Goal: Task Accomplishment & Management: Manage account settings

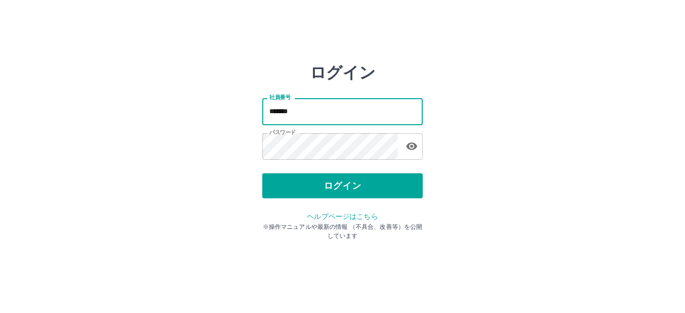
click at [296, 111] on input "*******" at bounding box center [342, 111] width 160 height 27
type input "*******"
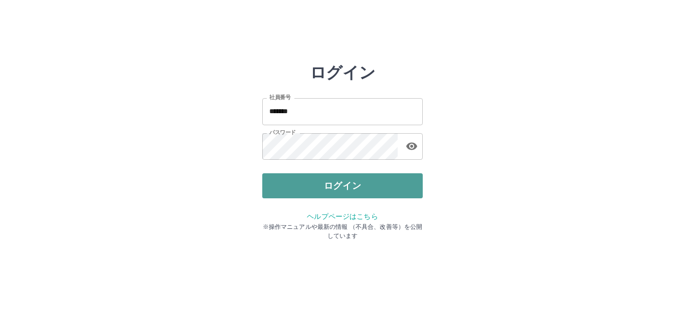
click at [352, 189] on button "ログイン" at bounding box center [342, 185] width 160 height 25
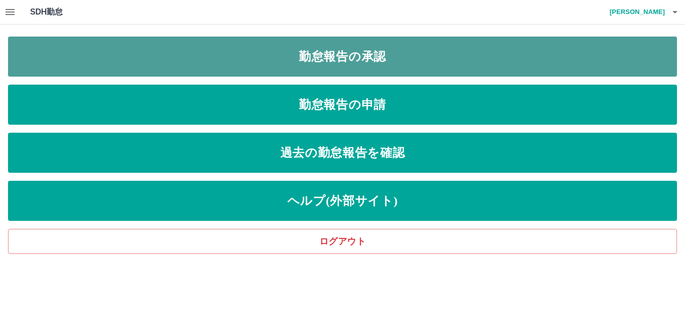
click at [345, 53] on link "勤怠報告の承認" at bounding box center [342, 57] width 669 height 40
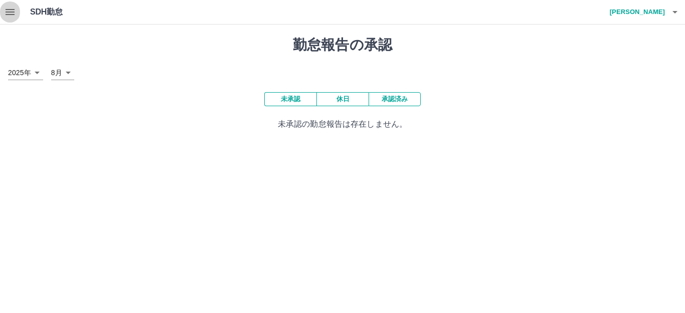
click at [12, 11] on icon "button" at bounding box center [10, 12] width 12 height 12
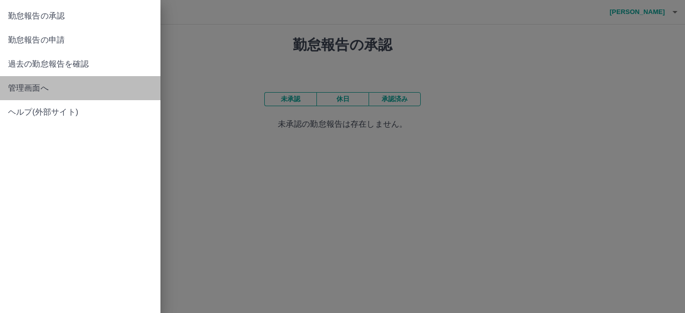
click at [22, 84] on span "管理画面へ" at bounding box center [80, 88] width 144 height 12
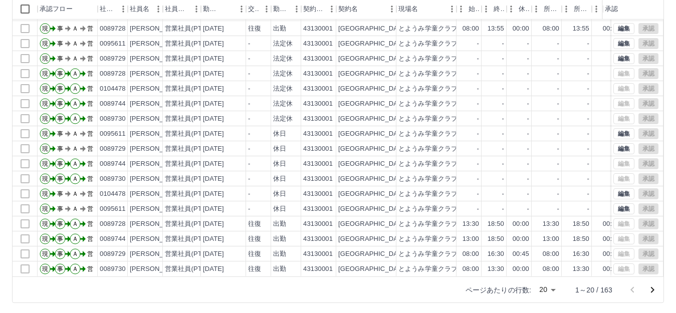
scroll to position [110, 0]
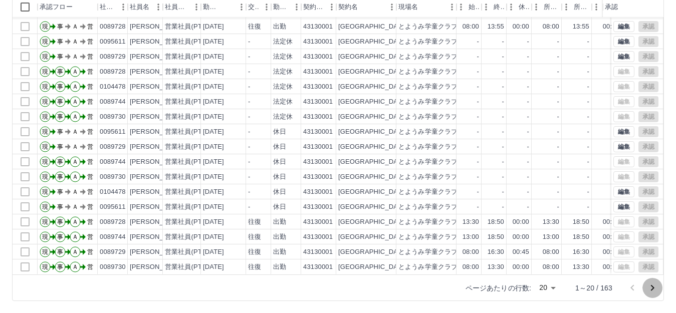
click at [654, 287] on icon "次のページへ" at bounding box center [653, 288] width 4 height 6
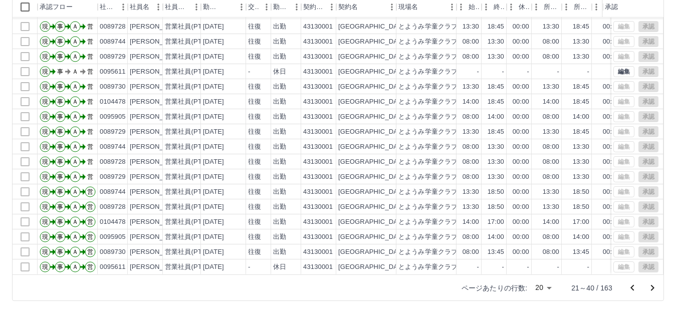
click at [655, 288] on icon "次のページへ" at bounding box center [653, 288] width 12 height 12
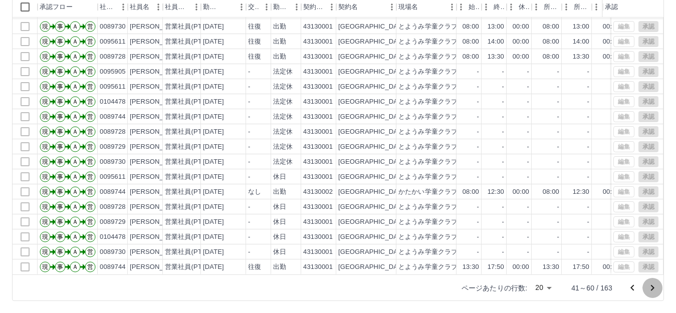
click at [650, 289] on icon "次のページへ" at bounding box center [653, 288] width 12 height 12
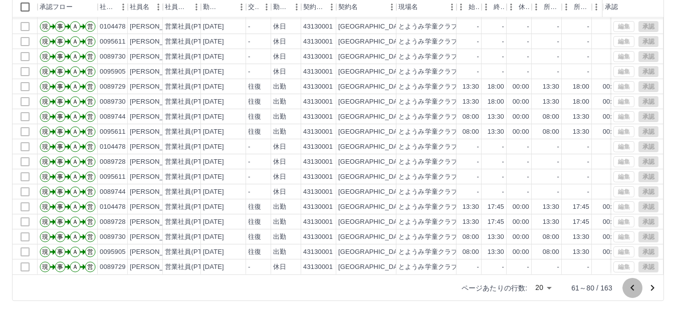
click at [630, 286] on icon "前のページへ" at bounding box center [633, 288] width 12 height 12
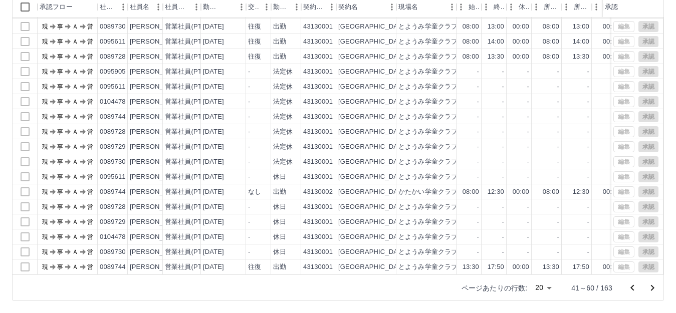
scroll to position [0, 0]
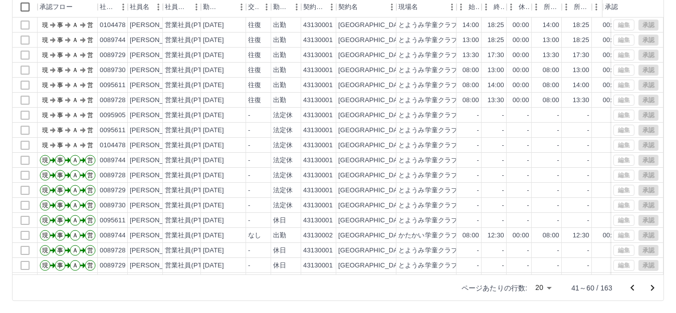
click at [633, 291] on icon "前のページへ" at bounding box center [633, 288] width 12 height 12
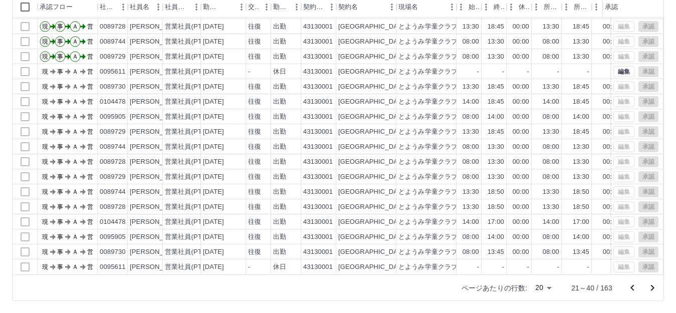
scroll to position [52, 0]
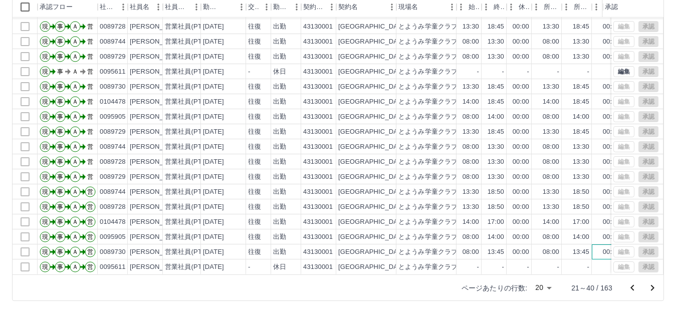
click at [593, 250] on div "00:00" at bounding box center [607, 252] width 30 height 15
click at [632, 287] on icon "前のページへ" at bounding box center [633, 288] width 4 height 6
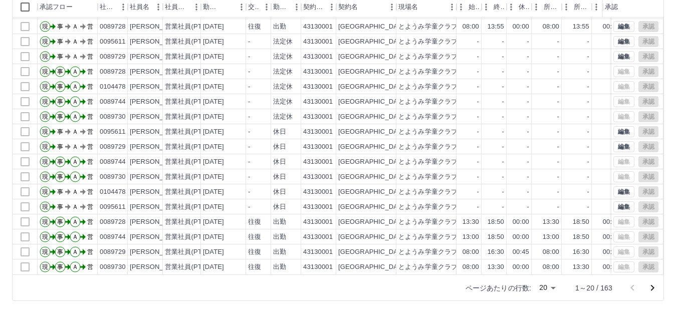
click at [653, 289] on icon "次のページへ" at bounding box center [653, 288] width 4 height 6
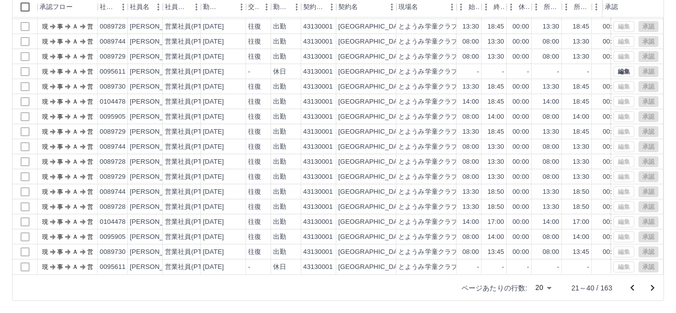
scroll to position [0, 0]
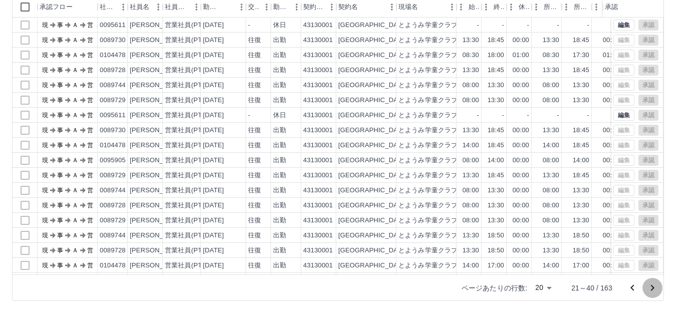
click at [652, 289] on icon "次のページへ" at bounding box center [653, 288] width 4 height 6
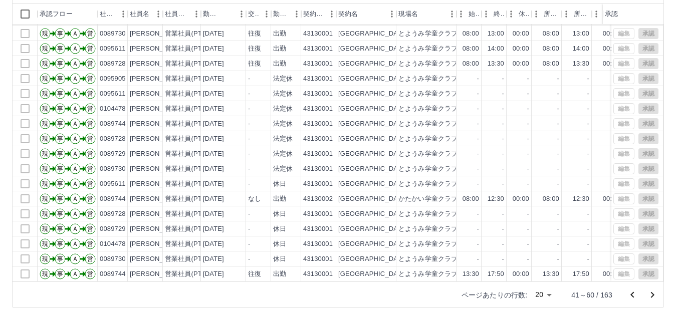
scroll to position [110, 0]
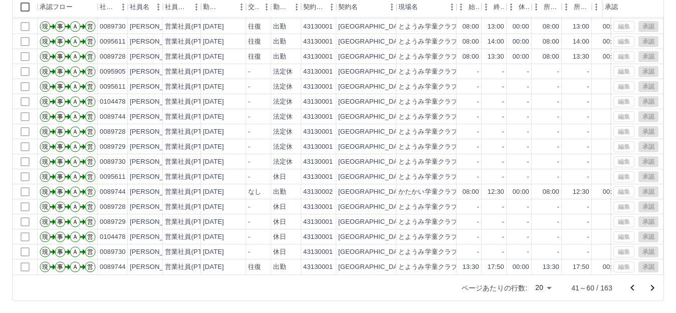
click at [632, 290] on icon "前のページへ" at bounding box center [633, 288] width 12 height 12
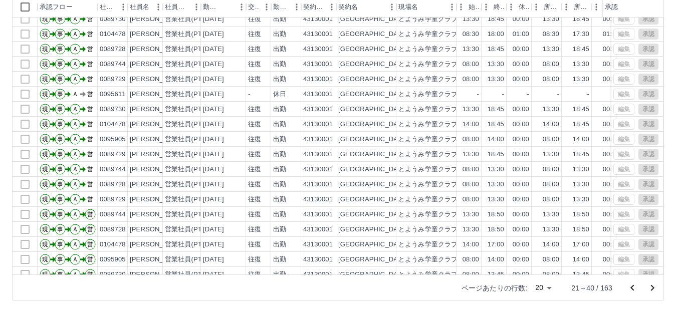
scroll to position [0, 0]
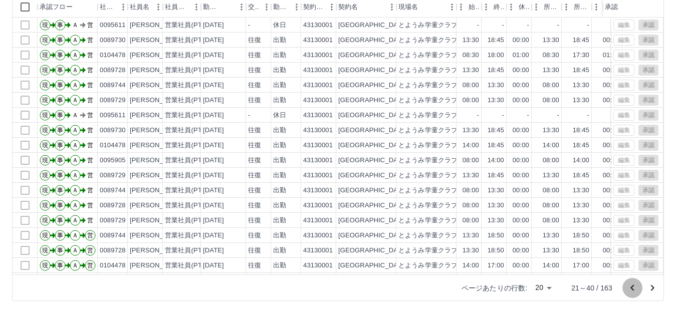
click at [631, 288] on icon "前のページへ" at bounding box center [633, 288] width 4 height 6
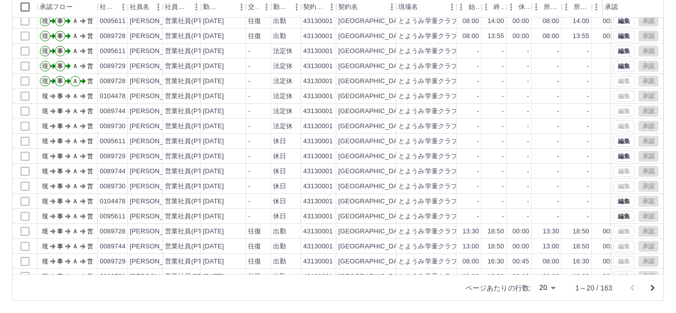
scroll to position [52, 0]
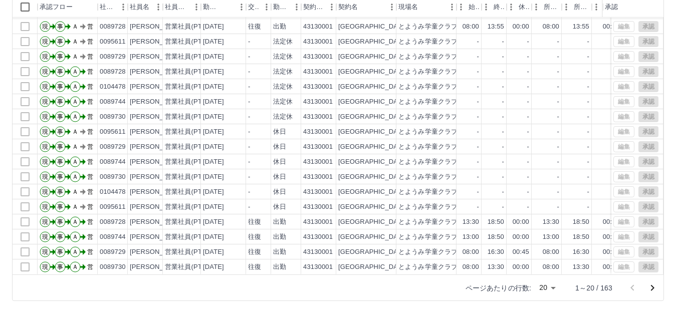
click at [579, 291] on p "1～20 / 163" at bounding box center [594, 288] width 37 height 10
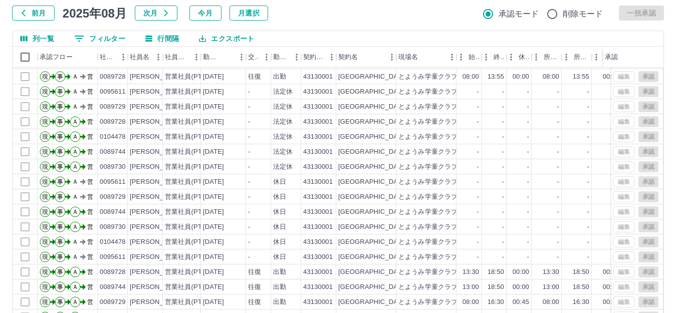
scroll to position [110, 0]
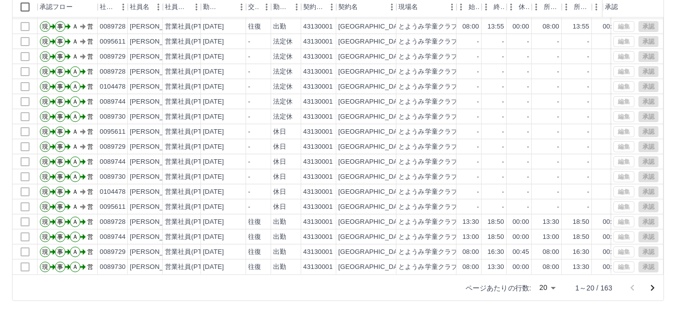
drag, startPoint x: 652, startPoint y: 288, endPoint x: 652, endPoint y: 296, distance: 8.0
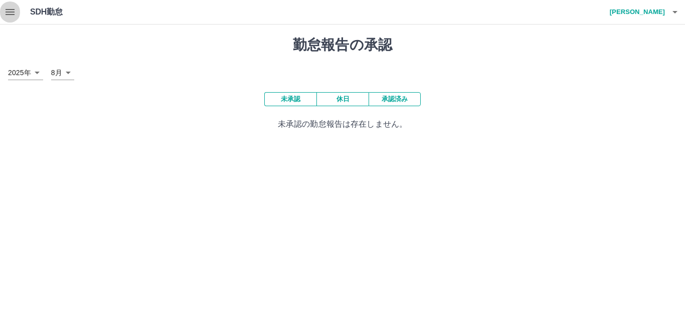
click at [11, 8] on icon "button" at bounding box center [10, 12] width 12 height 12
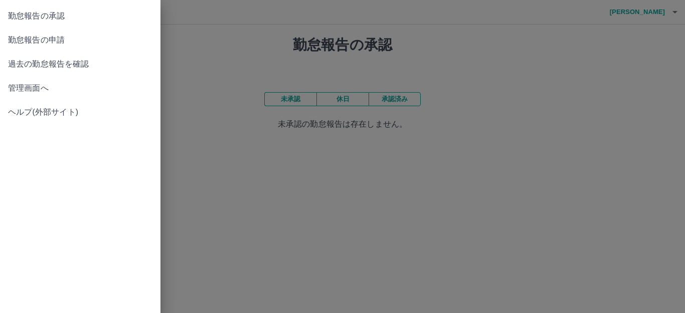
click at [20, 91] on span "管理画面へ" at bounding box center [80, 88] width 144 height 12
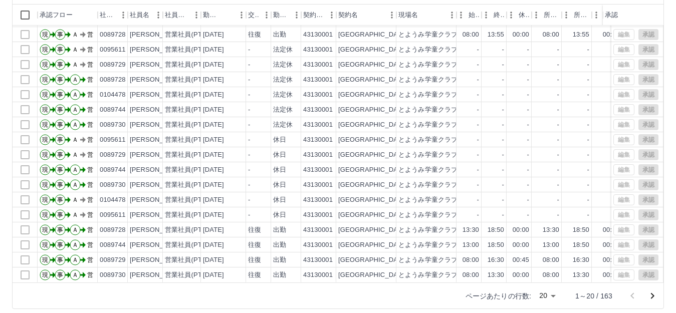
scroll to position [110, 0]
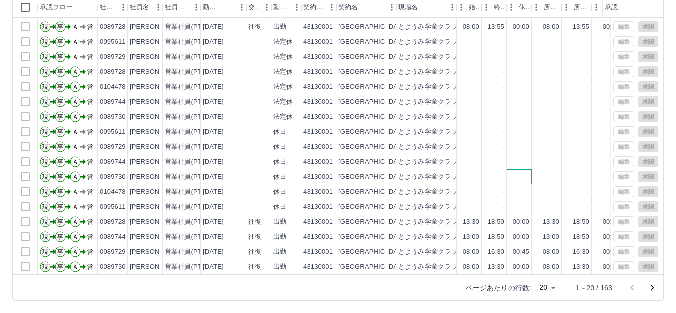
drag, startPoint x: 651, startPoint y: 293, endPoint x: 517, endPoint y: 164, distance: 186.5
click at [517, 169] on div "-" at bounding box center [519, 176] width 25 height 15
click at [649, 288] on icon "次のページへ" at bounding box center [653, 288] width 12 height 12
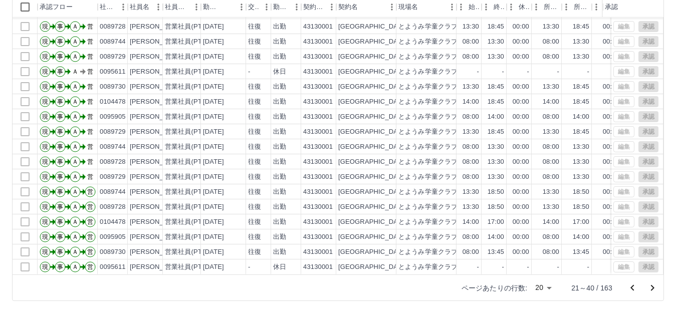
scroll to position [52, 0]
click at [651, 290] on icon "次のページへ" at bounding box center [653, 288] width 12 height 12
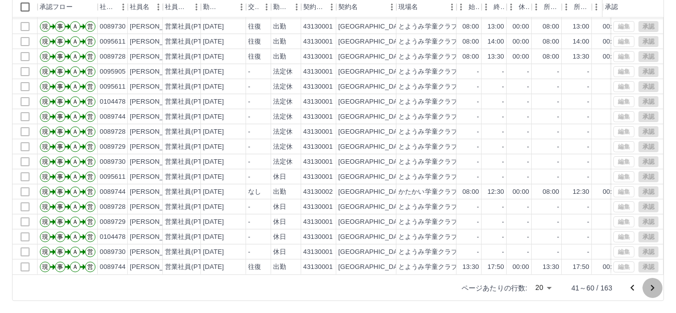
click at [651, 288] on icon "次のページへ" at bounding box center [653, 288] width 12 height 12
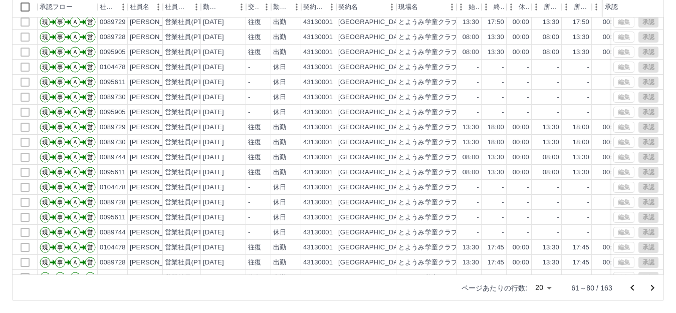
scroll to position [0, 0]
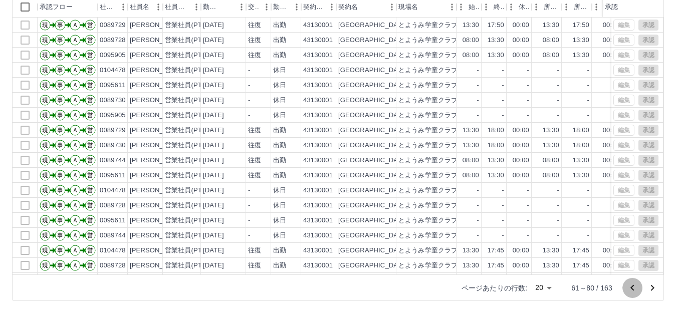
drag, startPoint x: 637, startPoint y: 287, endPoint x: 629, endPoint y: 290, distance: 8.3
drag, startPoint x: 629, startPoint y: 290, endPoint x: 611, endPoint y: 216, distance: 76.4
click at [611, 216] on div "列一覧 0 フィルター 行間隔 エクスポート 承認フロー 社員番号 社員名 社員区分 勤務日 交通費 勤務区分 契約コード 契約名 現場名 始業 終業 休憩 …" at bounding box center [338, 140] width 652 height 321
click at [630, 290] on icon "前のページへ" at bounding box center [633, 288] width 12 height 12
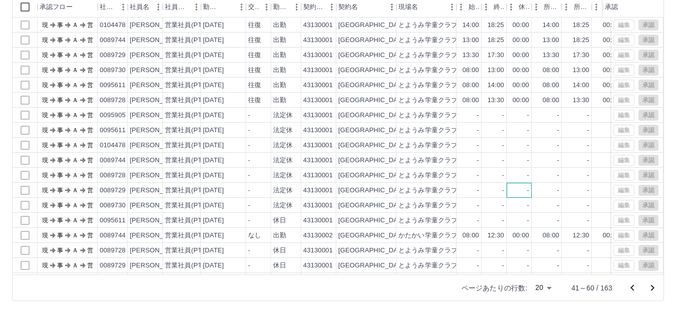
drag, startPoint x: 630, startPoint y: 290, endPoint x: 508, endPoint y: 192, distance: 156.9
click at [508, 192] on div "-" at bounding box center [519, 190] width 25 height 15
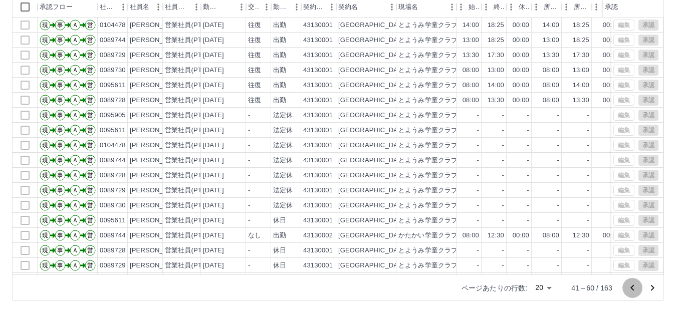
click at [635, 290] on icon "前のページへ" at bounding box center [633, 288] width 12 height 12
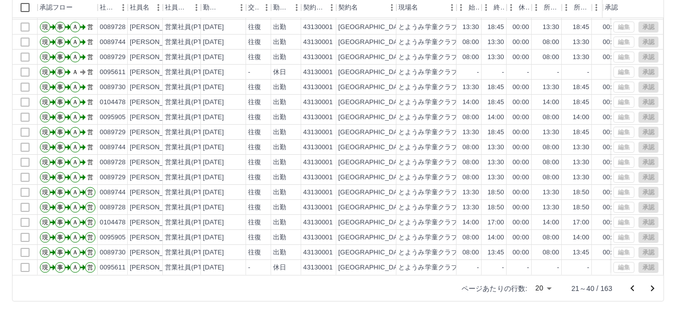
scroll to position [110, 0]
click at [653, 288] on icon "次のページへ" at bounding box center [653, 288] width 4 height 6
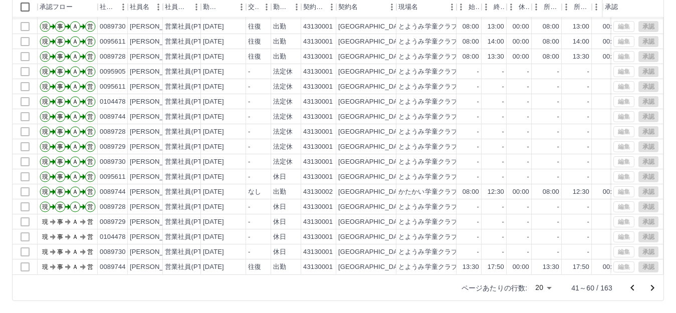
scroll to position [52, 0]
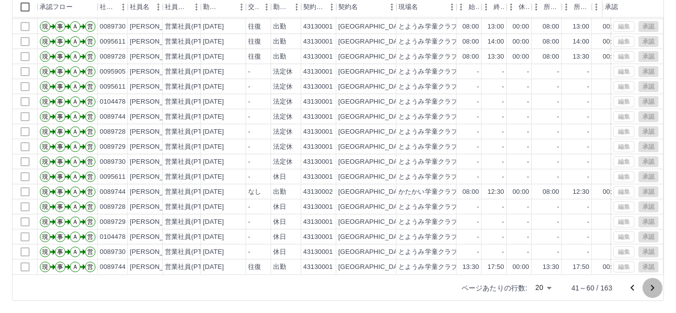
click at [655, 288] on icon "次のページへ" at bounding box center [653, 288] width 12 height 12
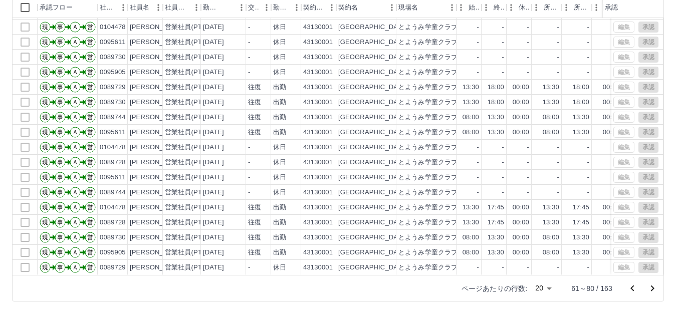
scroll to position [110, 0]
click at [632, 289] on icon "前のページへ" at bounding box center [633, 288] width 4 height 6
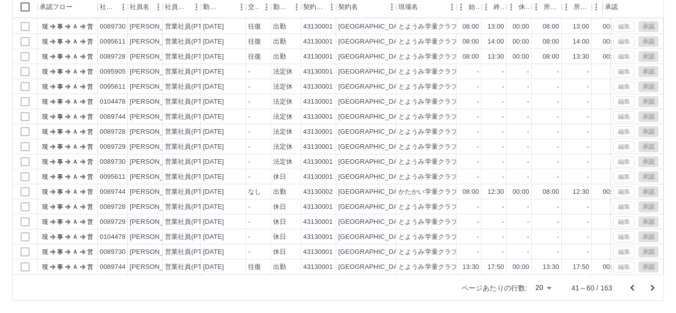
scroll to position [52, 0]
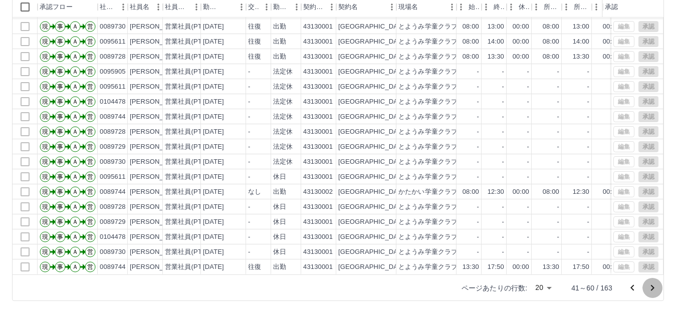
click at [651, 286] on icon "次のページへ" at bounding box center [653, 288] width 12 height 12
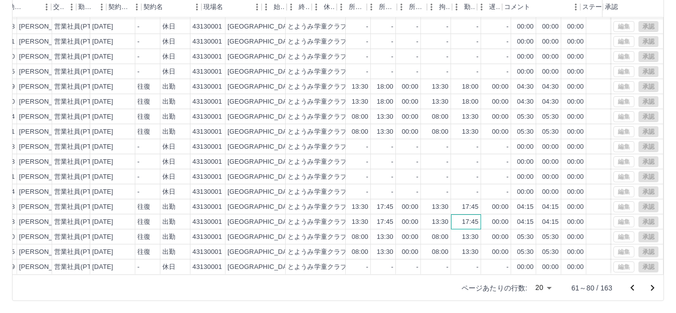
drag, startPoint x: 578, startPoint y: 213, endPoint x: 659, endPoint y: 215, distance: 80.8
click at [659, 215] on div "0089728 [PERSON_NAME] 営業社員(PT契約) [DATE] 往復 出勤 43130001 [GEOGRAPHIC_DATA] とようみ学童…" at bounding box center [338, 146] width 651 height 257
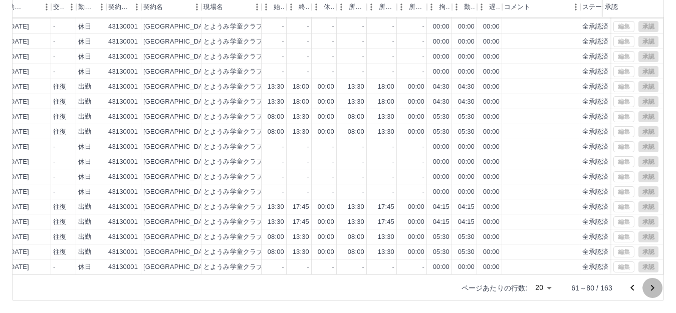
click at [651, 289] on icon "次のページへ" at bounding box center [653, 288] width 12 height 12
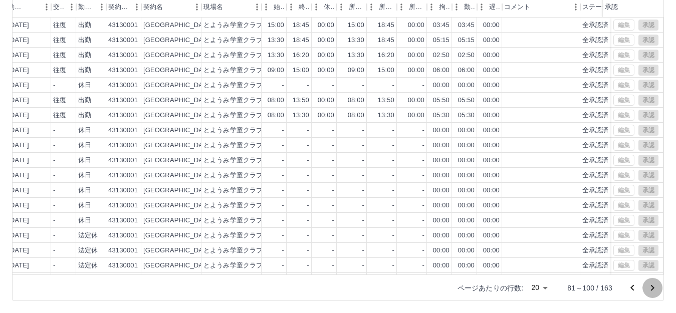
click at [651, 289] on icon "次のページへ" at bounding box center [653, 288] width 12 height 12
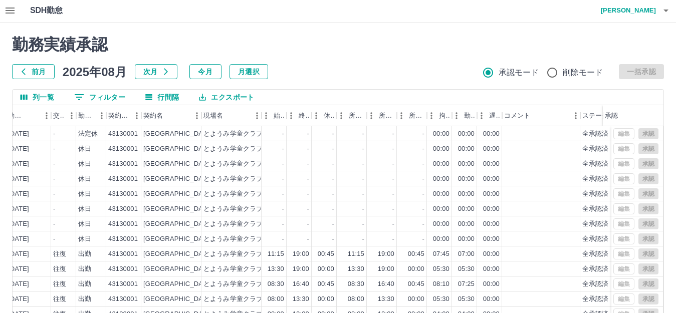
scroll to position [0, 0]
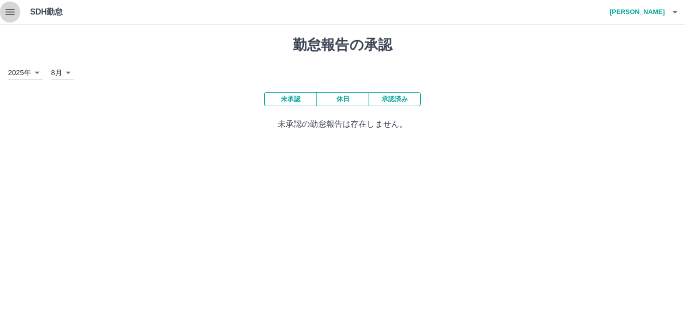
click at [13, 12] on icon "button" at bounding box center [10, 12] width 9 height 6
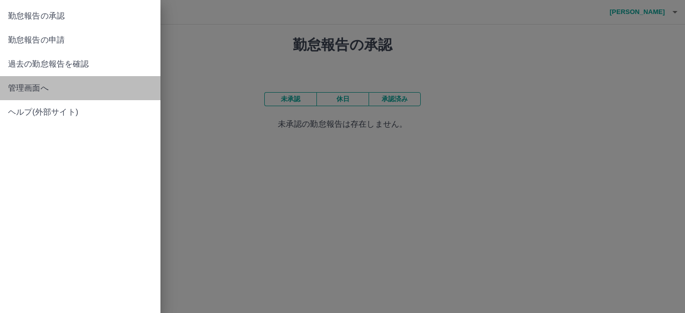
click at [29, 88] on span "管理画面へ" at bounding box center [80, 88] width 144 height 12
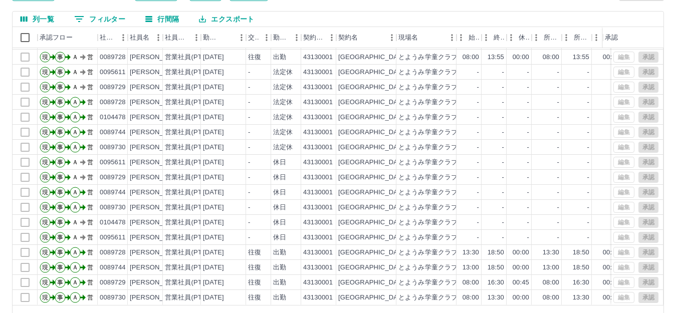
scroll to position [110, 0]
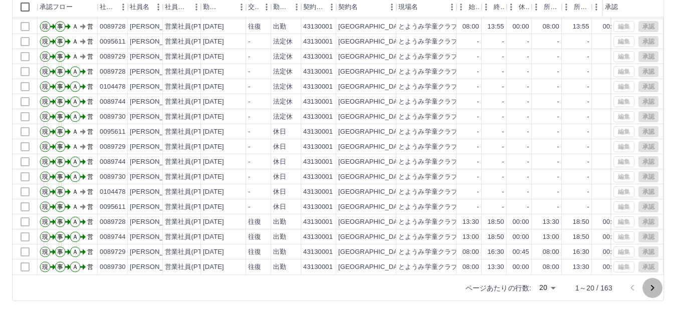
click at [650, 290] on icon "次のページへ" at bounding box center [653, 288] width 12 height 12
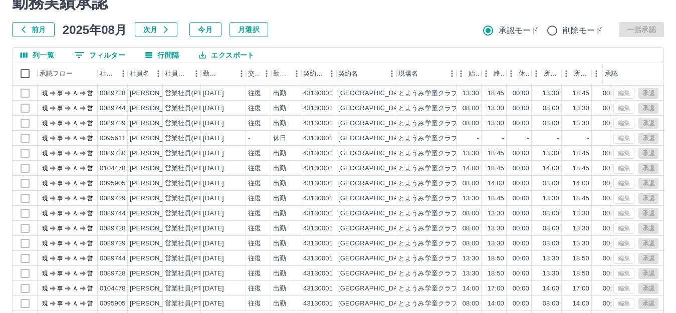
scroll to position [100, 0]
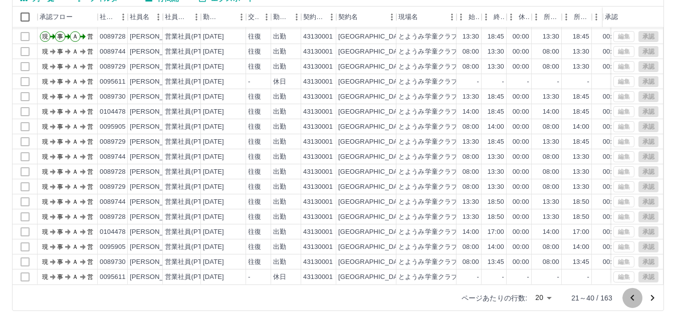
click at [633, 299] on icon "前のページへ" at bounding box center [633, 298] width 4 height 6
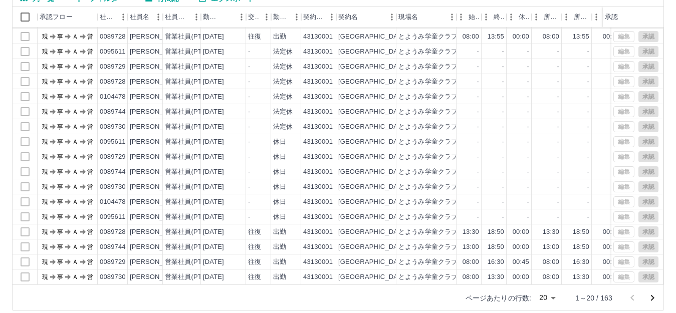
scroll to position [0, 0]
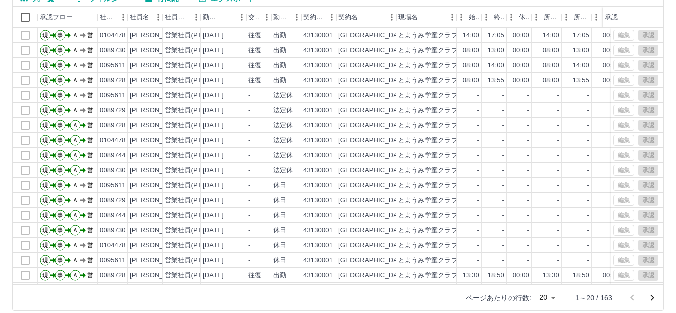
click at [633, 299] on div at bounding box center [643, 298] width 40 height 20
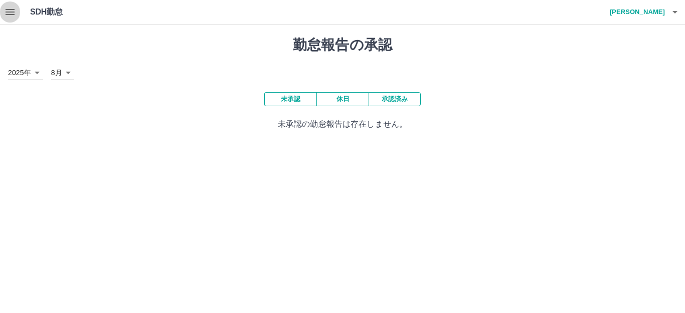
click at [14, 15] on icon "button" at bounding box center [10, 12] width 9 height 6
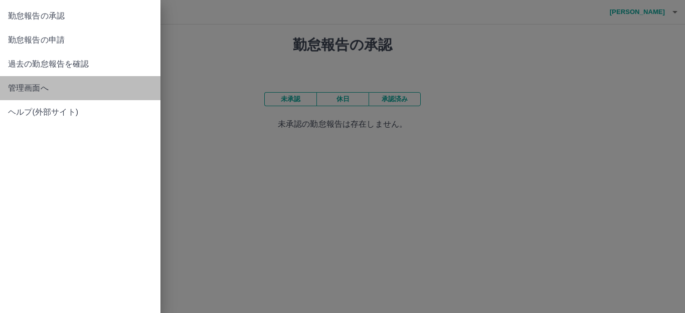
click at [18, 88] on span "管理画面へ" at bounding box center [80, 88] width 144 height 12
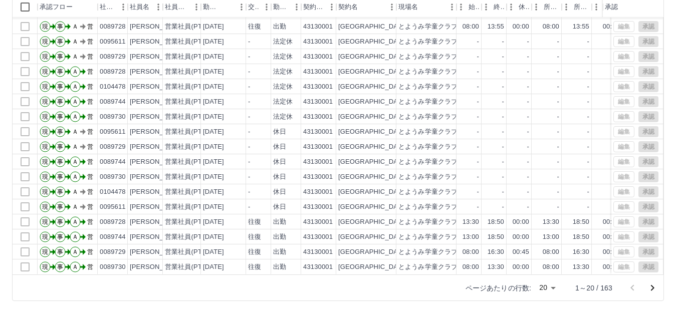
scroll to position [52, 0]
click at [650, 289] on icon "次のページへ" at bounding box center [653, 288] width 12 height 12
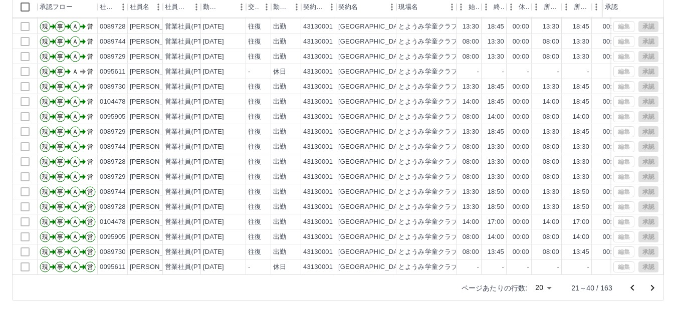
click at [650, 288] on icon "次のページへ" at bounding box center [653, 288] width 12 height 12
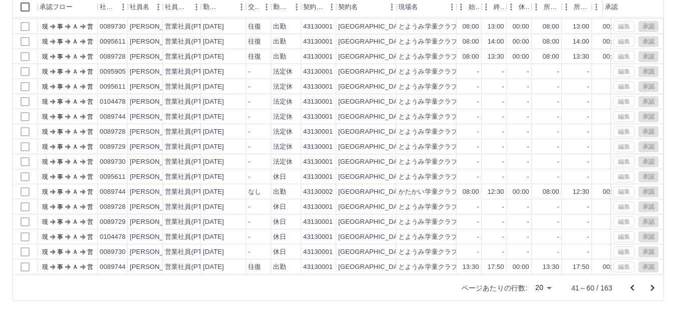
click at [651, 289] on icon "次のページへ" at bounding box center [653, 288] width 12 height 12
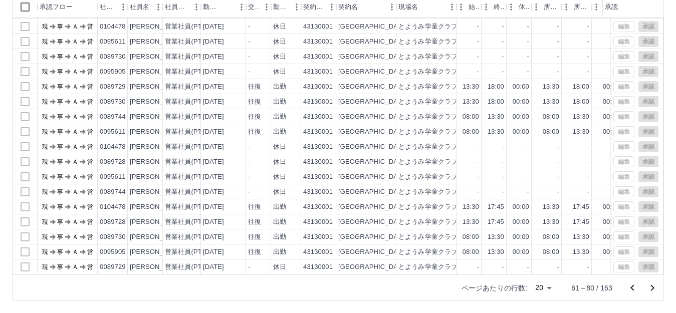
scroll to position [0, 0]
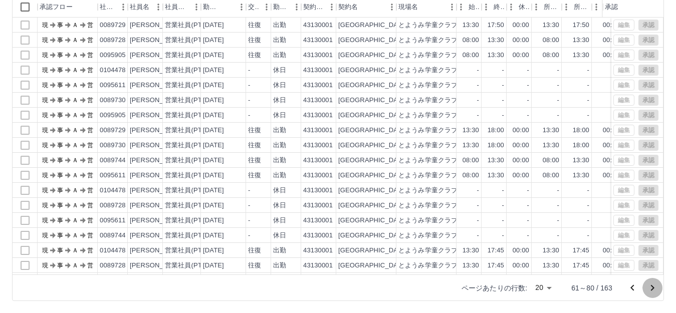
click at [650, 286] on icon "次のページへ" at bounding box center [653, 288] width 12 height 12
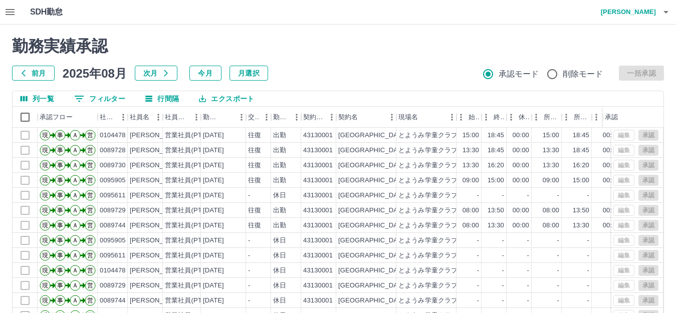
drag, startPoint x: 345, startPoint y: 52, endPoint x: 177, endPoint y: 49, distance: 168.0
click at [177, 49] on h2 "勤務実績承認" at bounding box center [338, 46] width 652 height 19
click at [88, 98] on button "0 フィルター" at bounding box center [99, 98] width 67 height 15
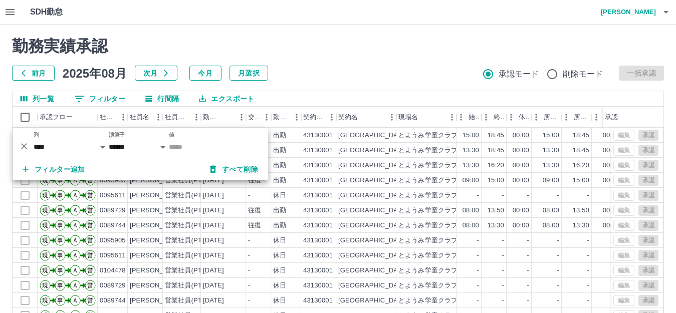
click at [326, 43] on h2 "勤務実績承認" at bounding box center [338, 46] width 652 height 19
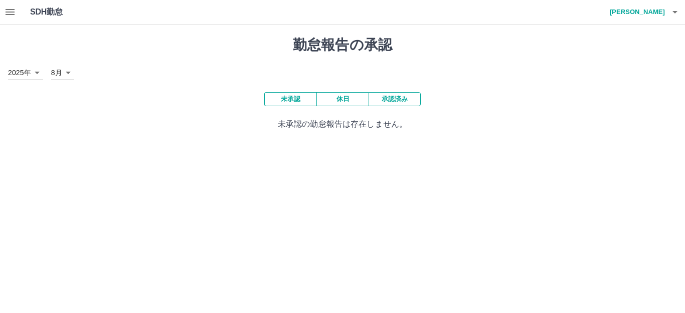
click at [6, 14] on icon "button" at bounding box center [10, 12] width 12 height 12
